Goal: Information Seeking & Learning: Learn about a topic

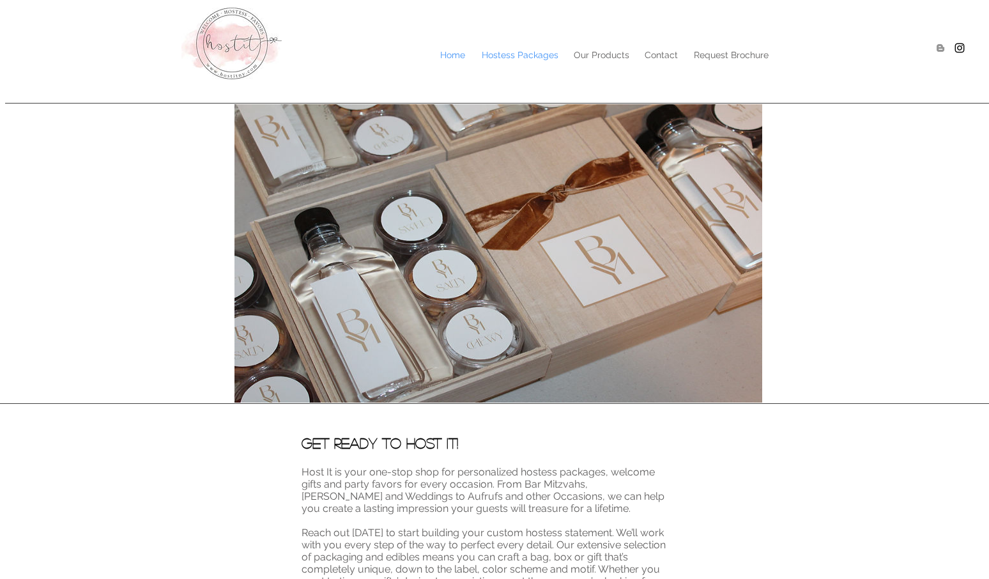
click at [505, 59] on p "Hostess Packages" at bounding box center [519, 54] width 89 height 19
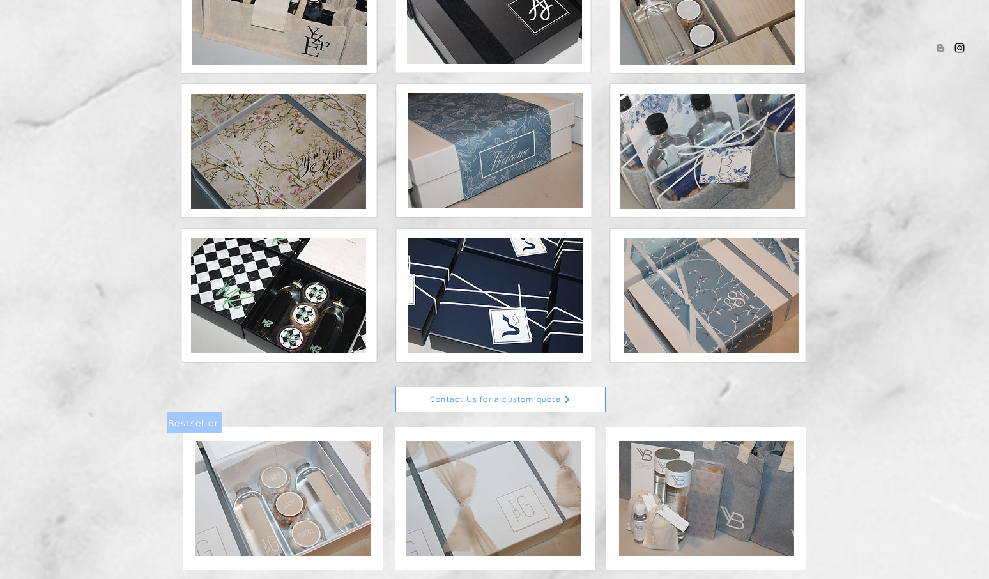
scroll to position [287, 0]
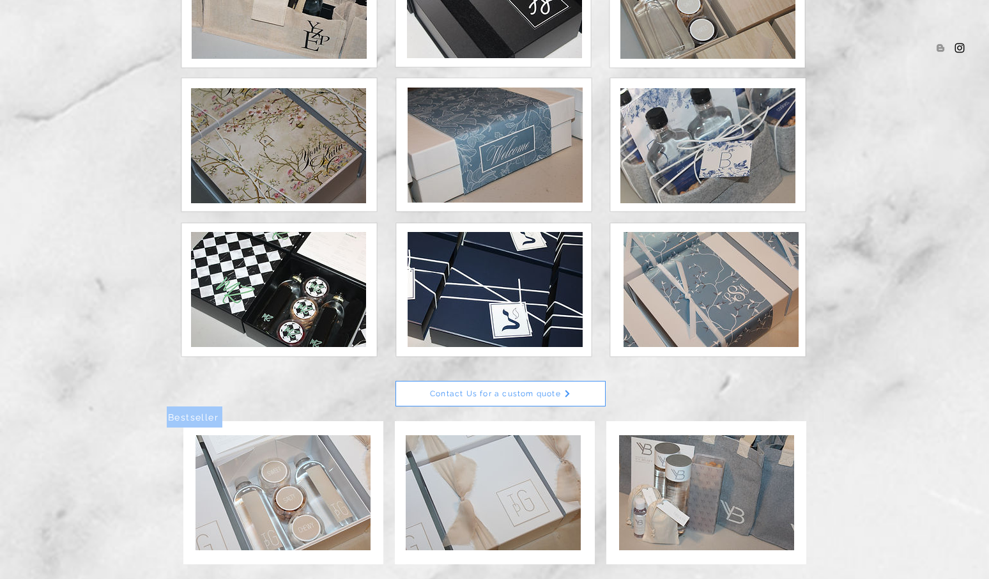
click at [325, 321] on img at bounding box center [278, 289] width 175 height 115
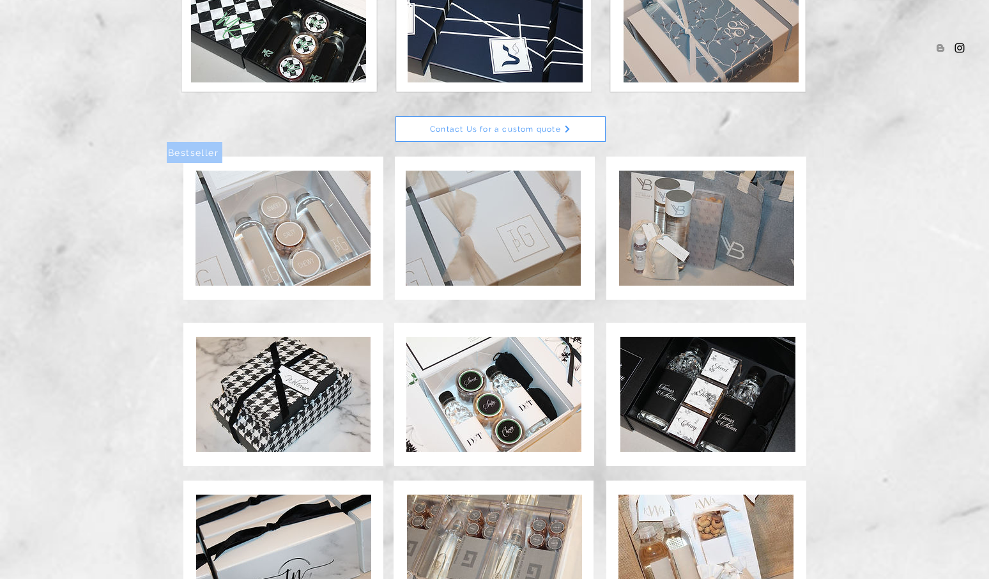
scroll to position [552, 0]
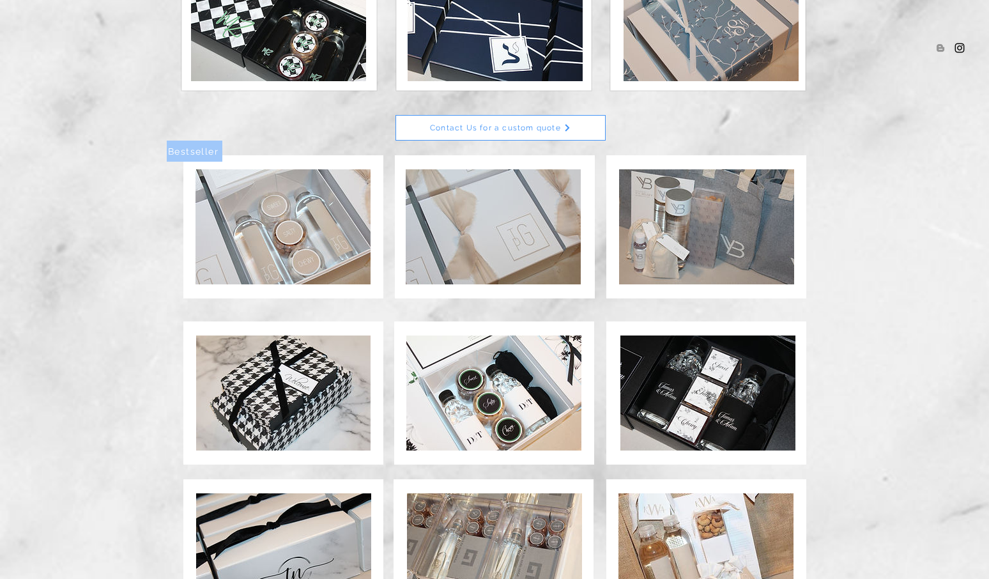
click at [309, 233] on img at bounding box center [282, 226] width 175 height 115
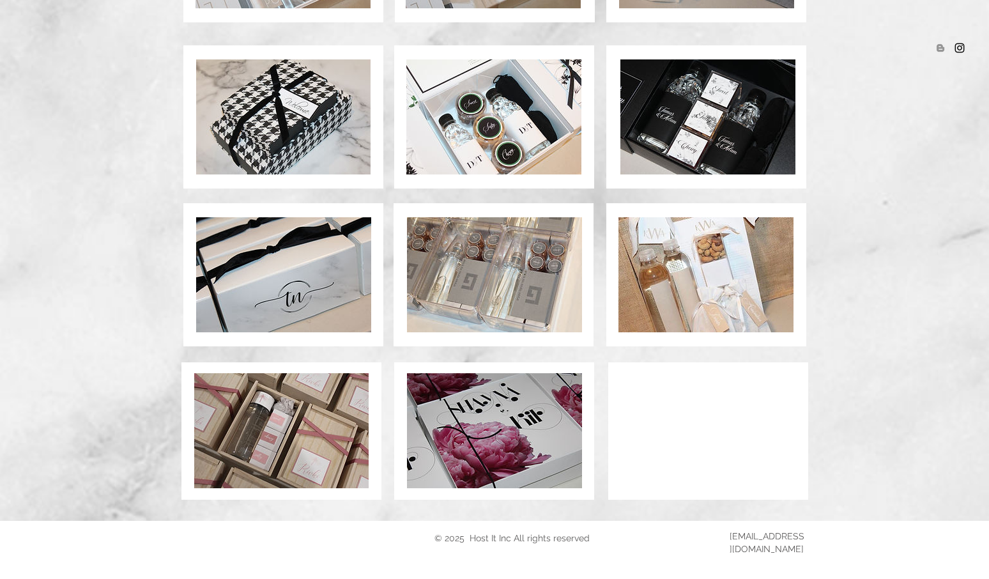
scroll to position [828, 0]
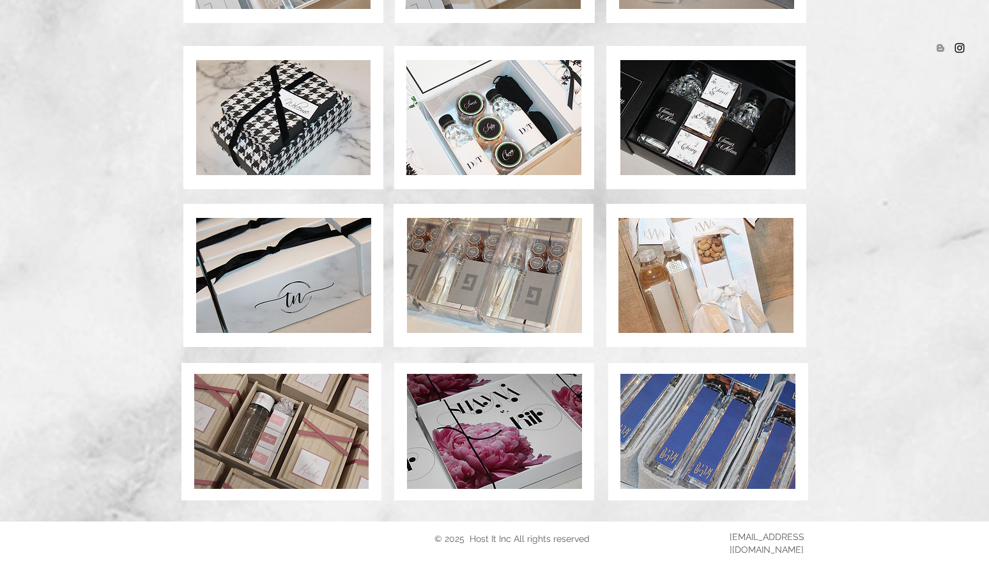
click at [536, 277] on img at bounding box center [494, 275] width 175 height 115
